Goal: Browse casually: Explore the website without a specific task or goal

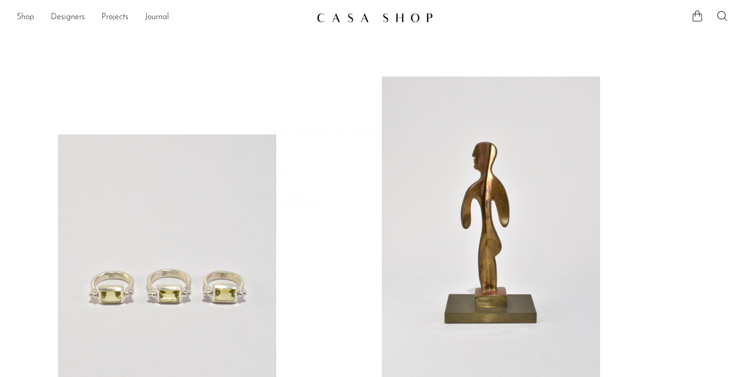
click at [19, 18] on link "Shop" at bounding box center [26, 17] width 18 height 13
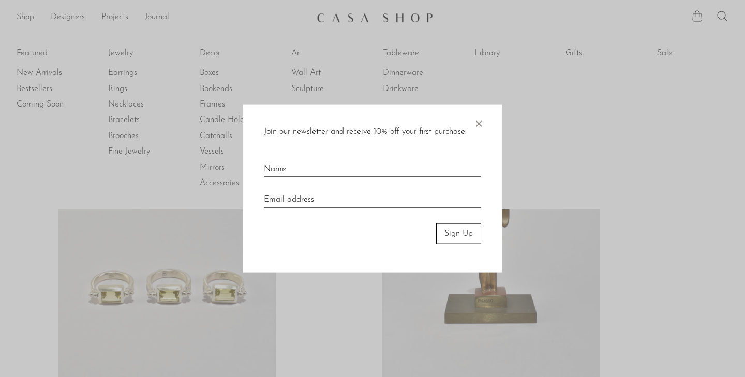
click at [481, 123] on span "×" at bounding box center [478, 120] width 10 height 33
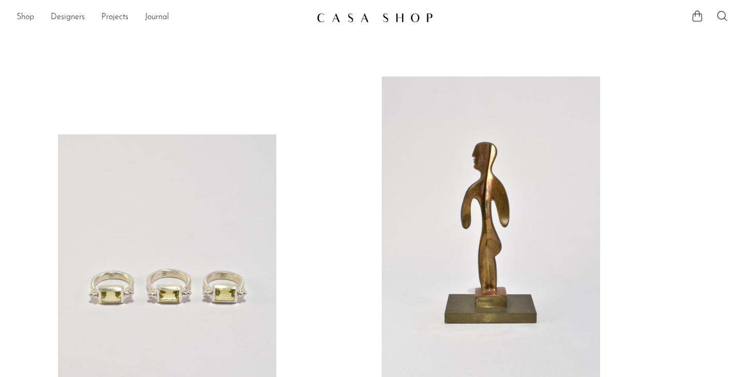
click at [24, 15] on link "Shop" at bounding box center [26, 17] width 18 height 13
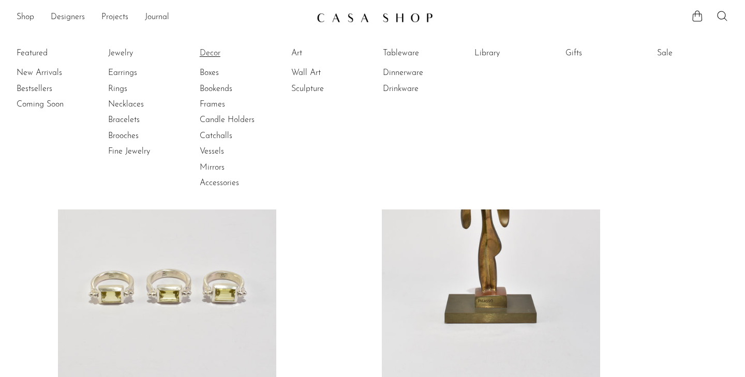
click at [207, 50] on link "Decor" at bounding box center [239, 53] width 78 height 11
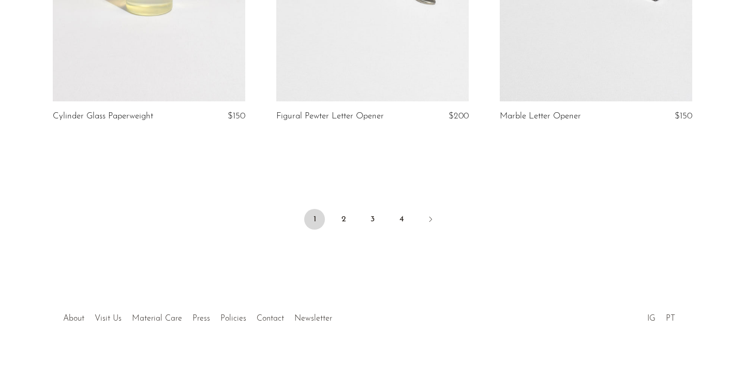
scroll to position [3778, 0]
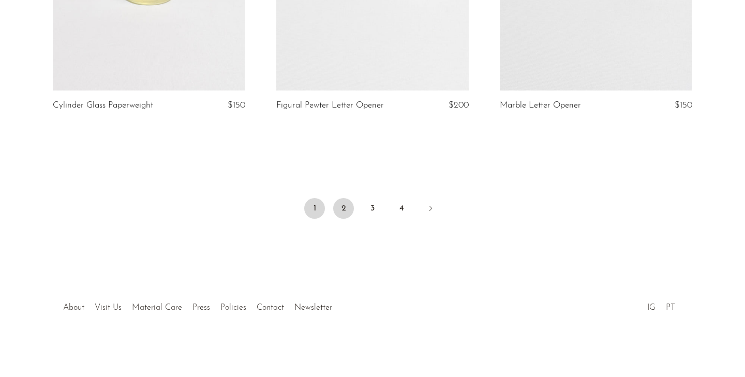
click at [343, 214] on link "2" at bounding box center [343, 208] width 21 height 21
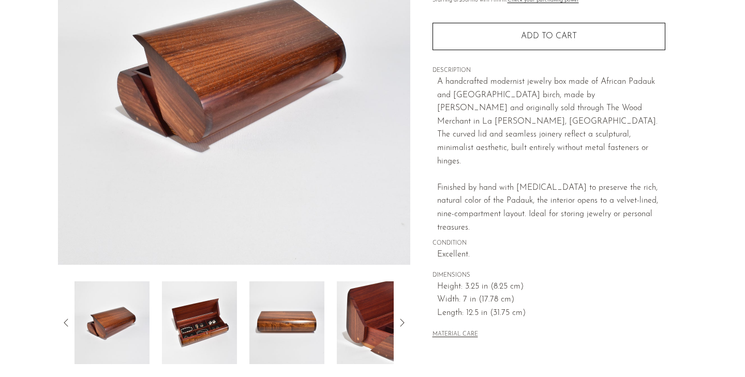
scroll to position [185, 0]
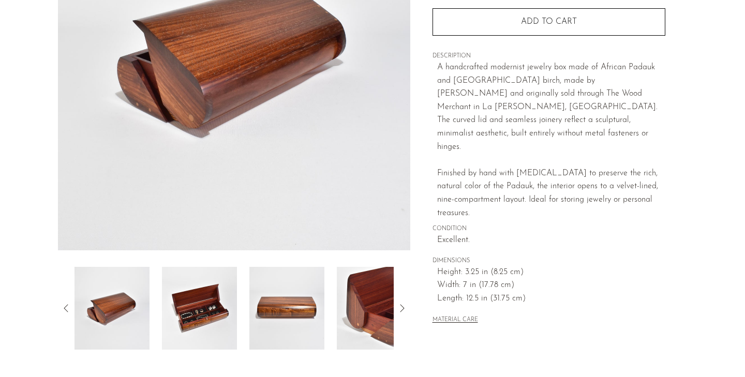
click at [196, 319] on img at bounding box center [199, 308] width 75 height 83
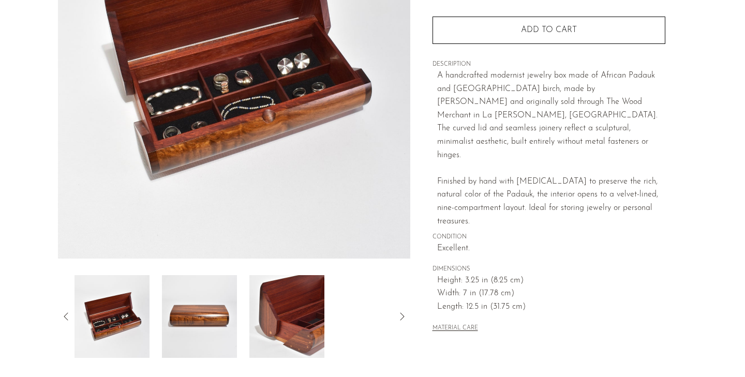
scroll to position [177, 0]
click at [209, 305] on img at bounding box center [199, 316] width 75 height 83
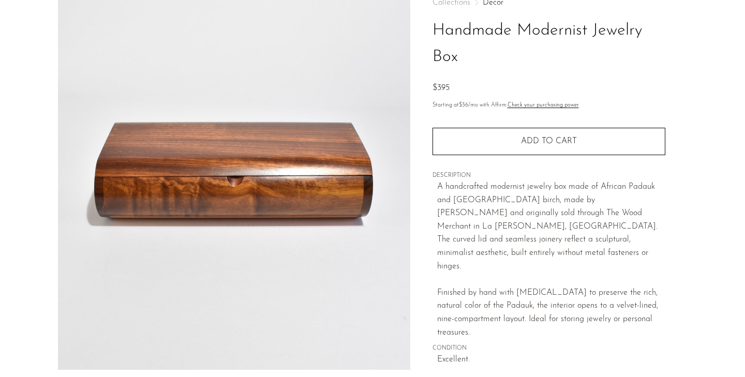
scroll to position [53, 0]
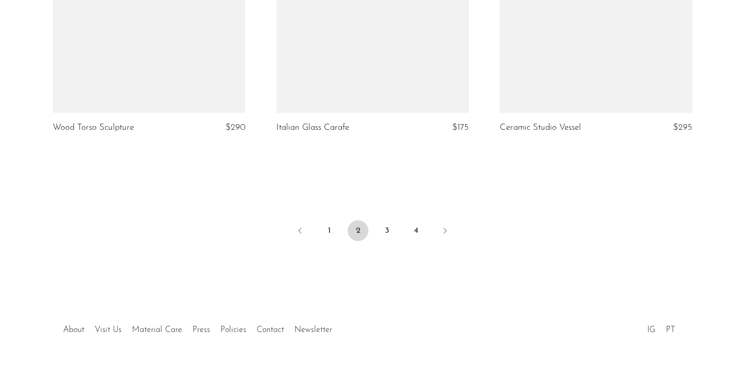
scroll to position [3740, 0]
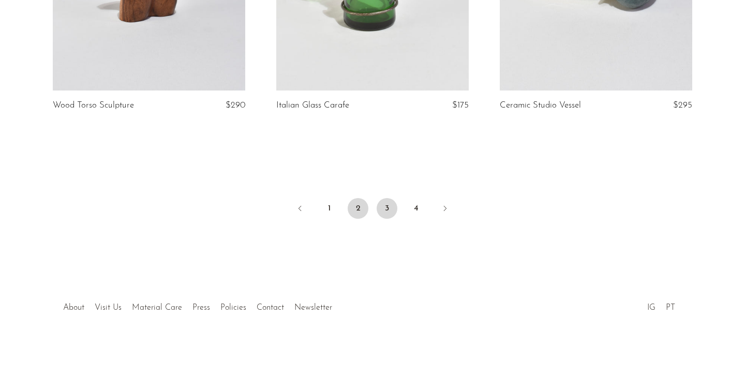
click at [383, 207] on link "3" at bounding box center [387, 208] width 21 height 21
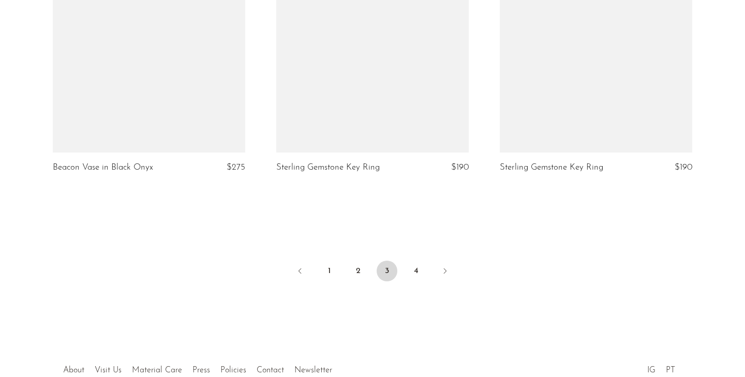
scroll to position [3761, 0]
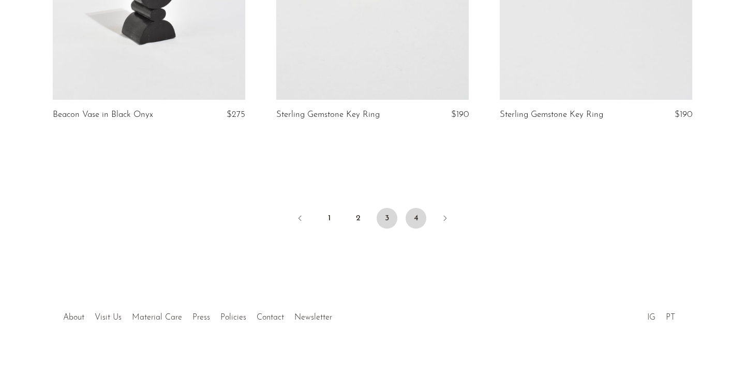
click at [414, 209] on link "4" at bounding box center [416, 218] width 21 height 21
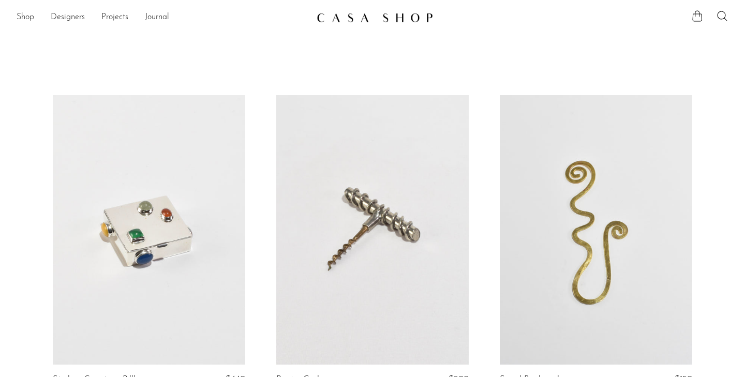
click at [27, 16] on link "Shop" at bounding box center [26, 17] width 18 height 13
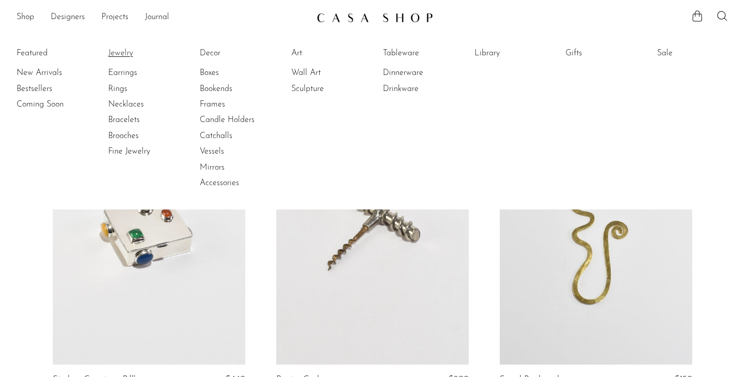
click at [119, 55] on link "Jewelry" at bounding box center [147, 53] width 78 height 11
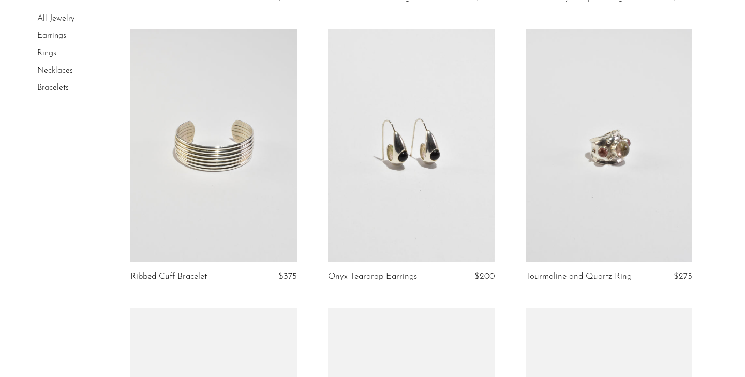
scroll to position [2876, 0]
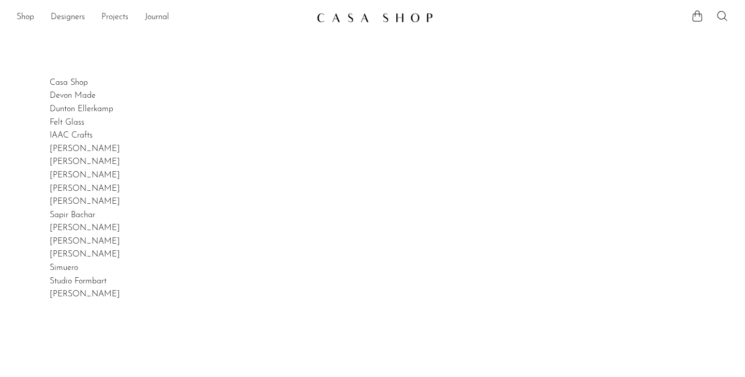
click at [119, 16] on link "Projects" at bounding box center [114, 17] width 27 height 13
click at [29, 12] on link "Shop" at bounding box center [26, 17] width 18 height 13
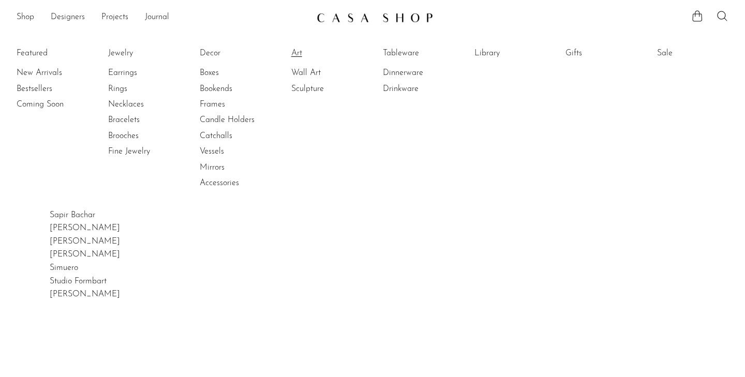
click at [299, 51] on link "Art" at bounding box center [330, 53] width 78 height 11
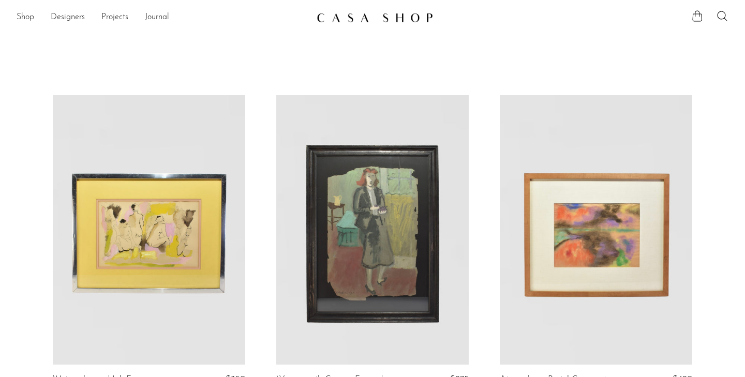
click at [22, 17] on link "Shop" at bounding box center [26, 17] width 18 height 13
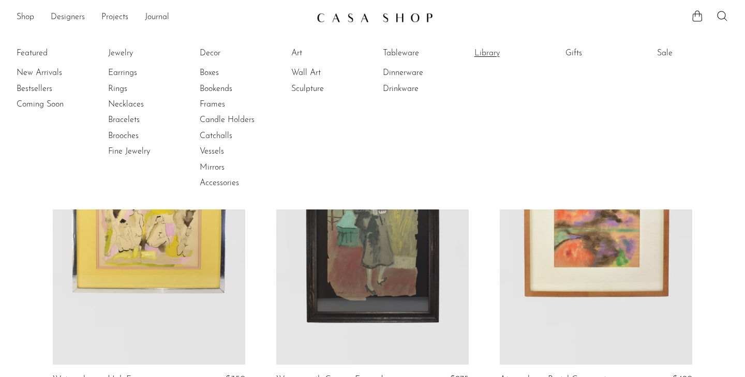
click at [488, 54] on link "Library" at bounding box center [513, 53] width 78 height 11
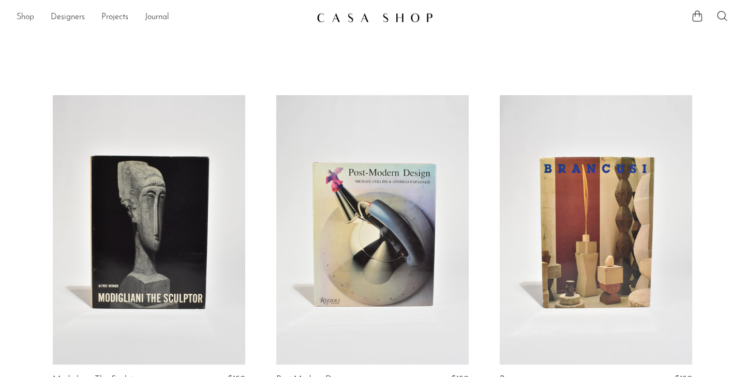
click at [23, 17] on link "Shop" at bounding box center [26, 17] width 18 height 13
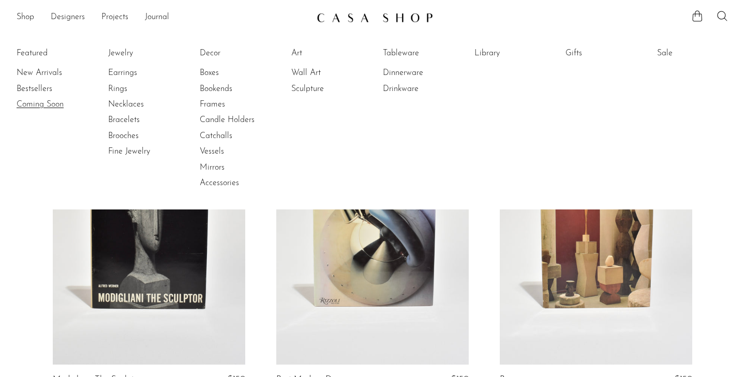
click at [32, 104] on link "Coming Soon" at bounding box center [56, 104] width 78 height 11
